Goal: Information Seeking & Learning: Find specific fact

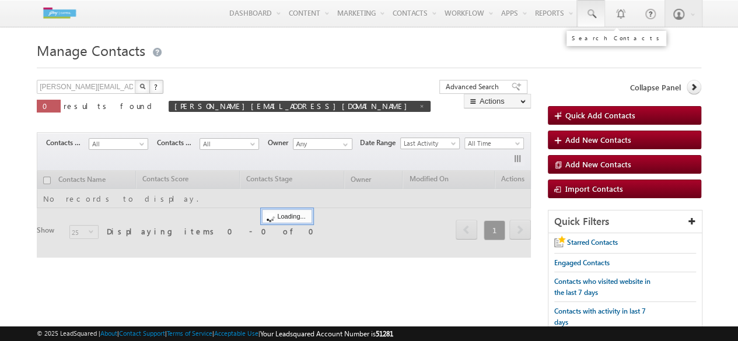
click at [589, 17] on span at bounding box center [591, 14] width 12 height 12
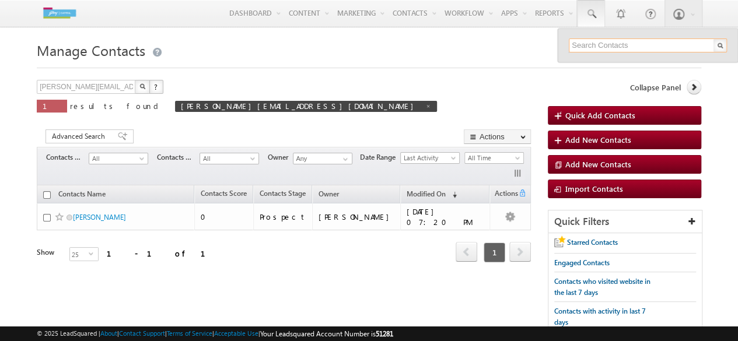
paste input "[EMAIL_ADDRESS][DOMAIN_NAME]"
click at [597, 44] on input "[EMAIL_ADDRESS][DOMAIN_NAME]" at bounding box center [648, 45] width 158 height 14
type input "[EMAIL_ADDRESS][DOMAIN_NAME]"
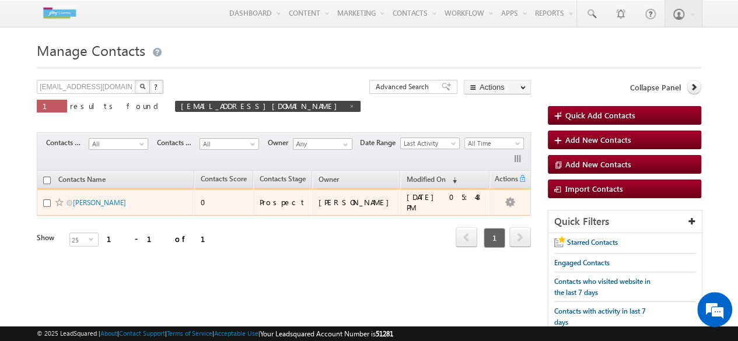
click at [127, 206] on div "[PERSON_NAME]" at bounding box center [116, 205] width 146 height 16
